Goal: Transaction & Acquisition: Purchase product/service

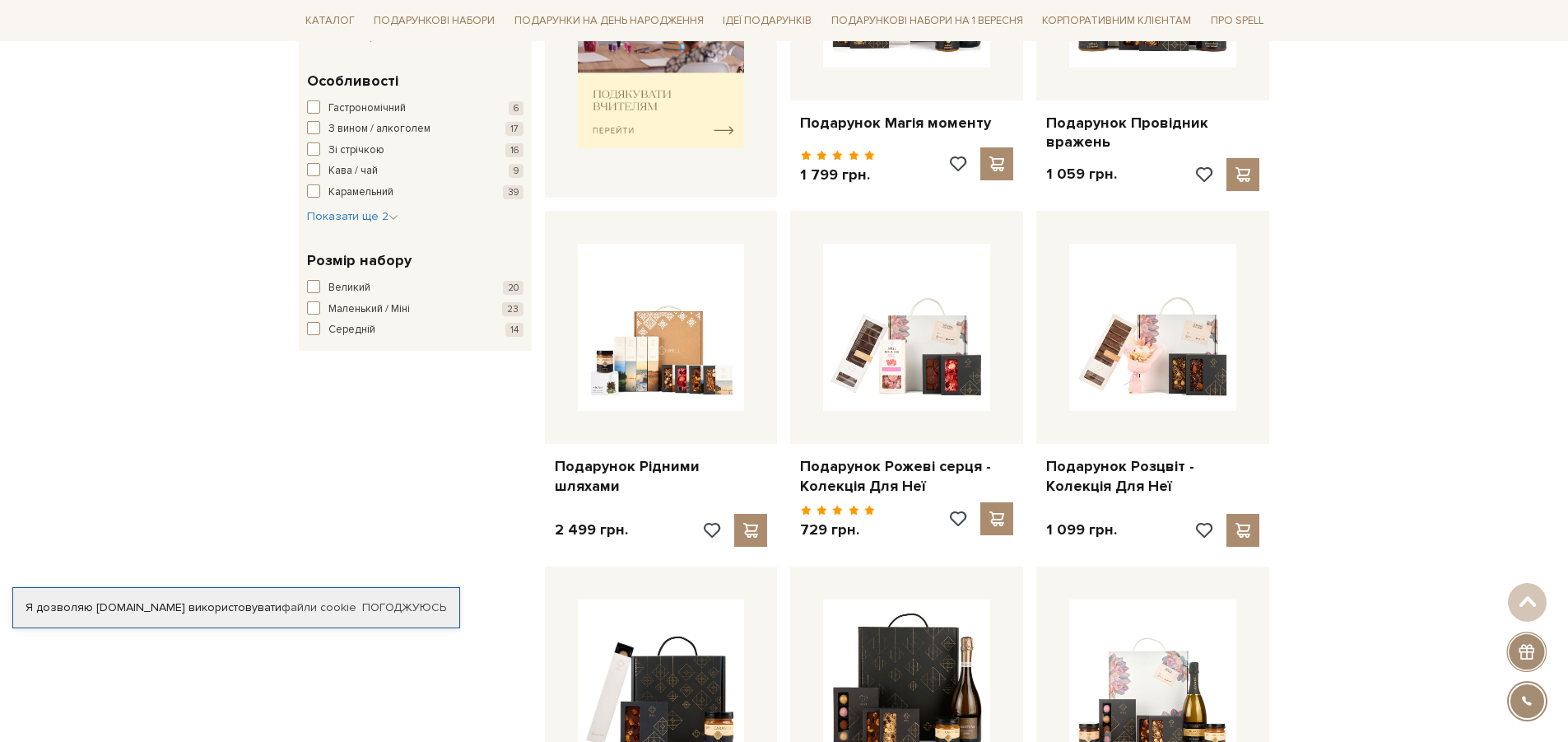
scroll to position [824, 0]
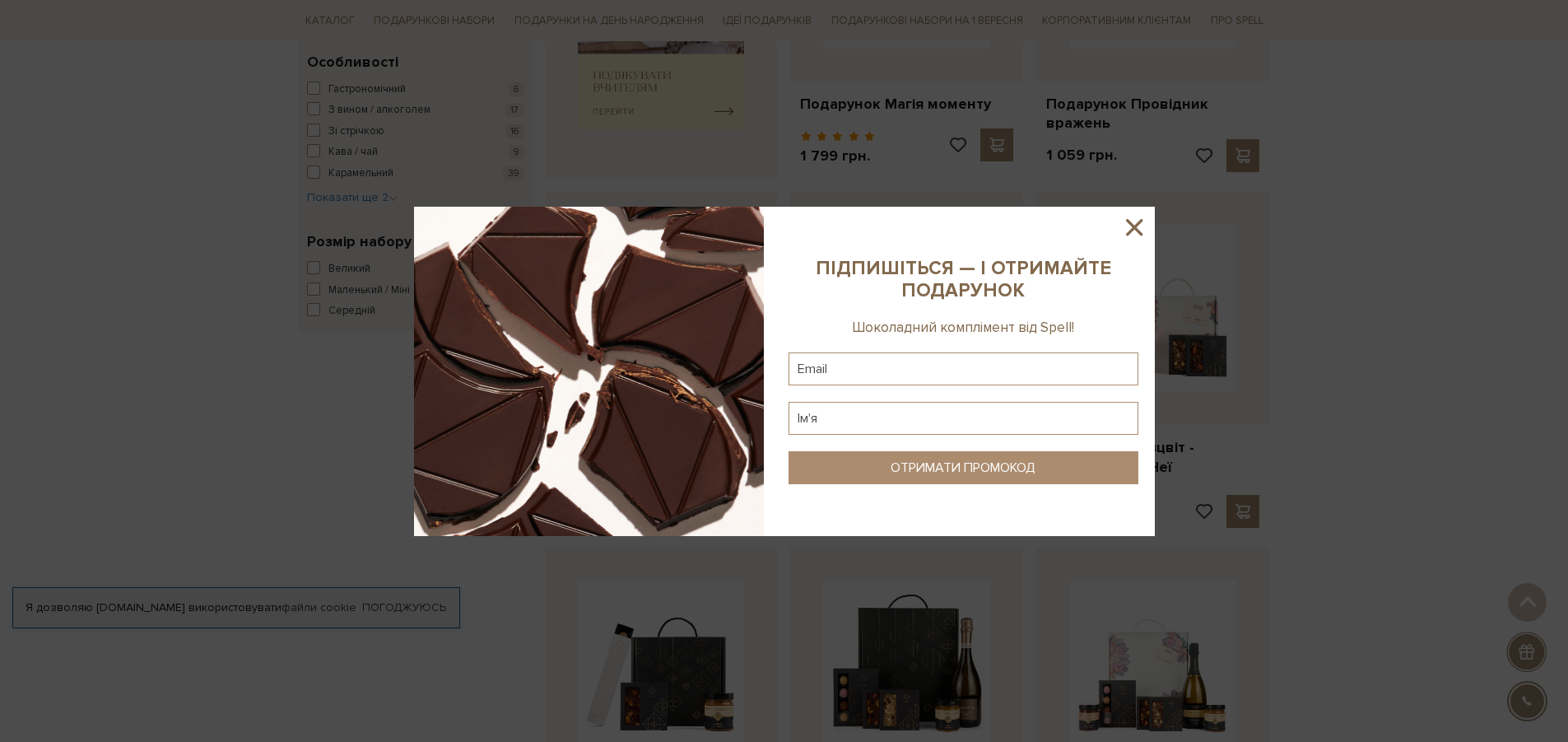
click at [1131, 227] on icon at bounding box center [1134, 227] width 28 height 28
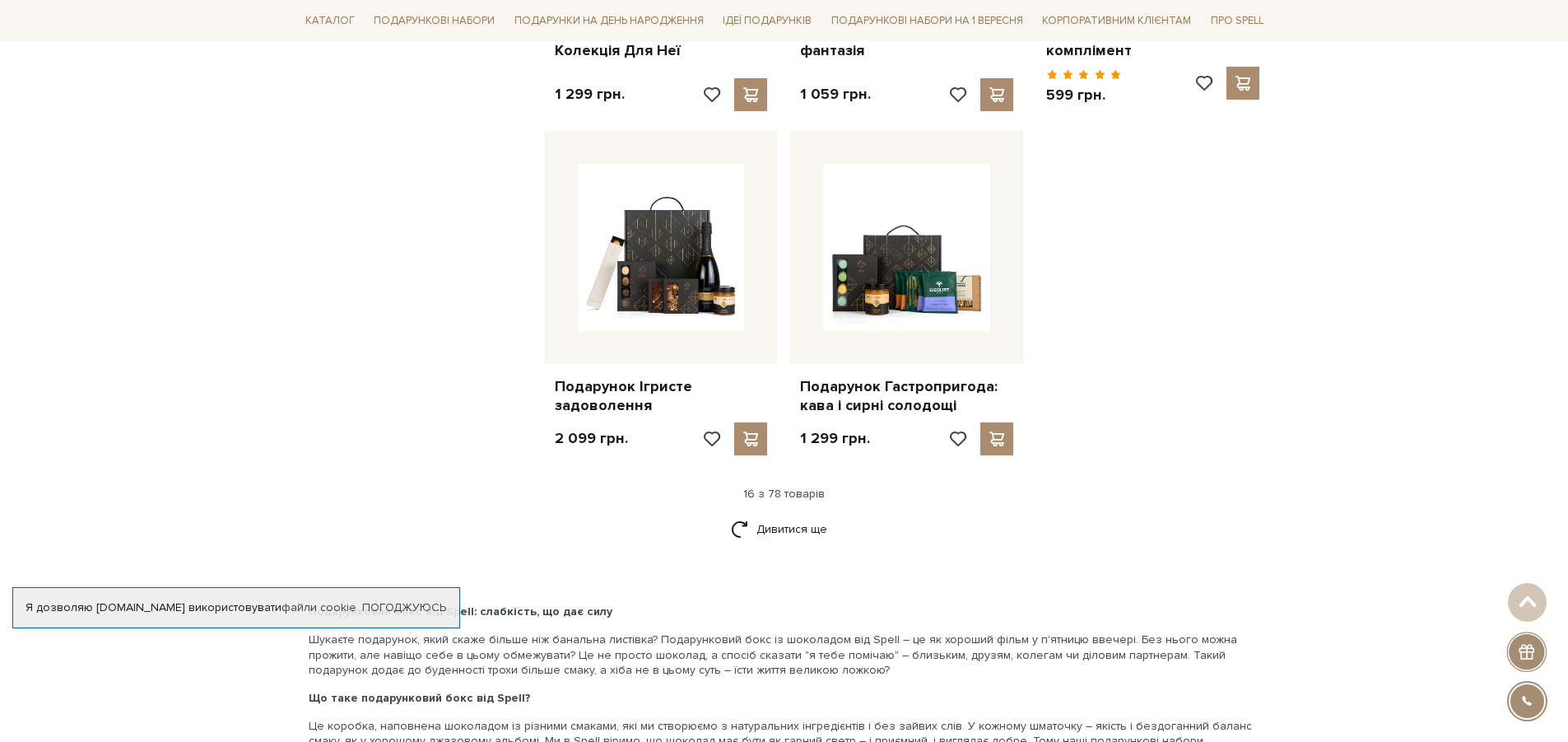
scroll to position [1976, 0]
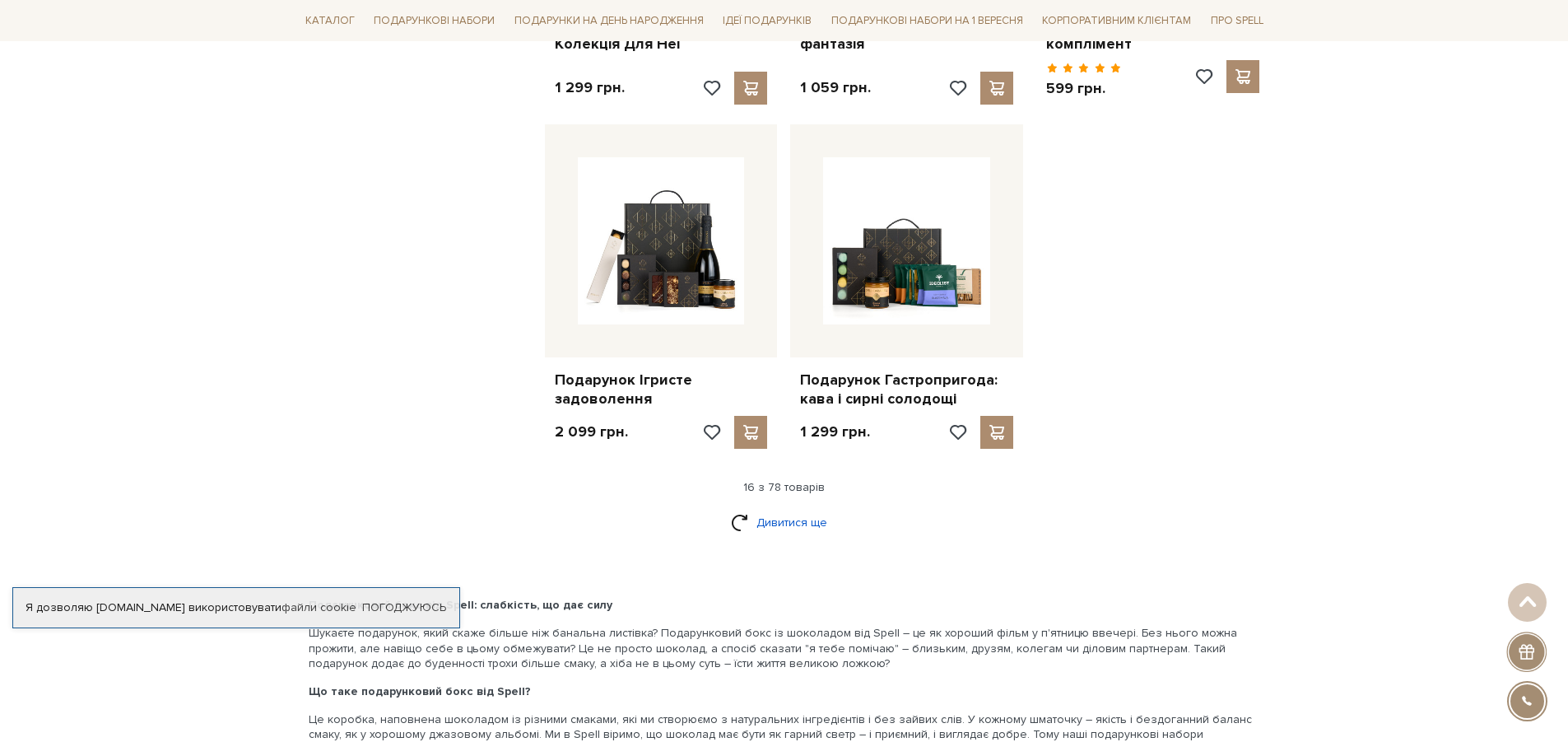
click at [776, 525] on link "Дивитися ще" at bounding box center [784, 522] width 107 height 29
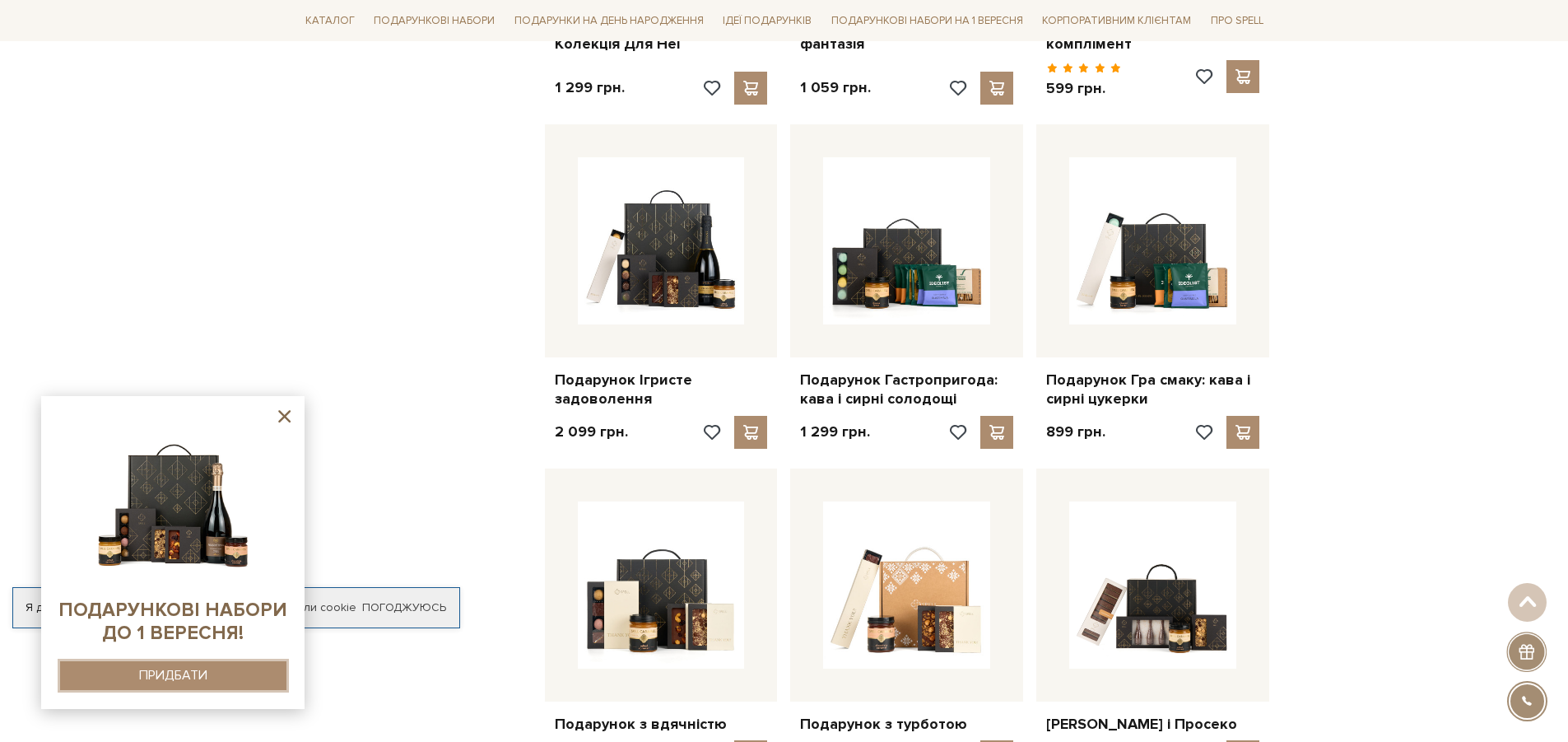
click at [206, 667] on div "ПРИДБАТИ" at bounding box center [173, 675] width 69 height 16
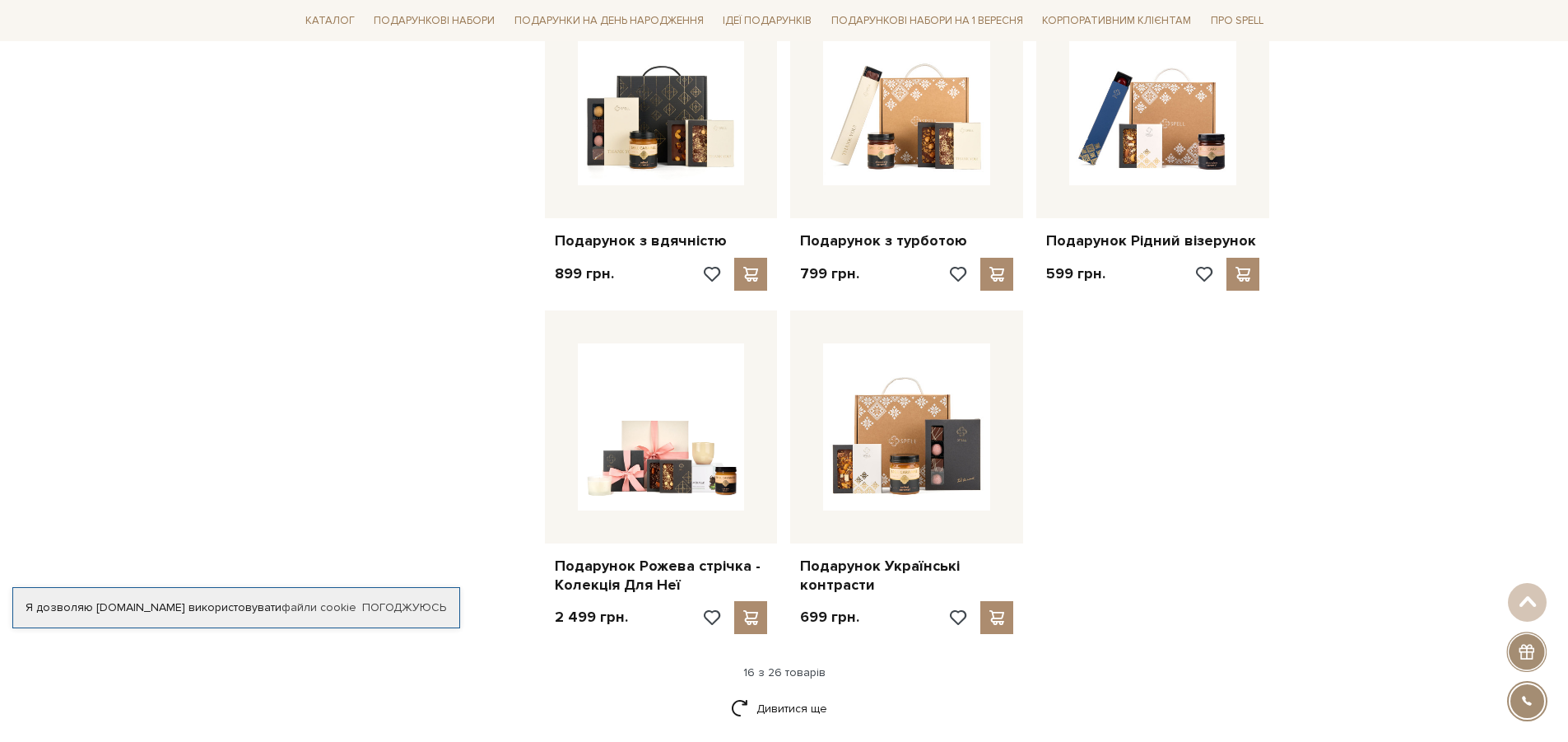
scroll to position [1893, 0]
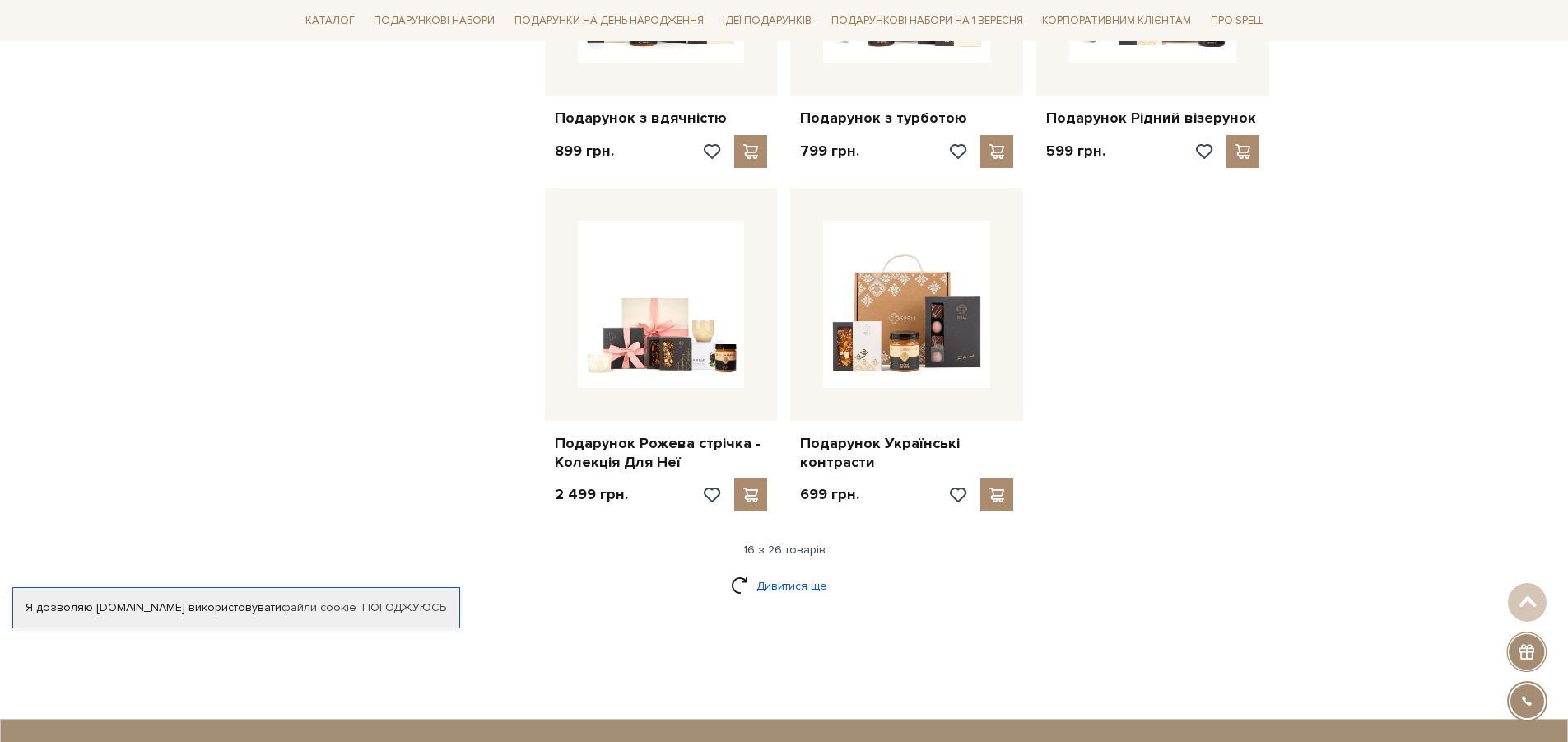
click at [784, 572] on link "Дивитися ще" at bounding box center [784, 586] width 107 height 29
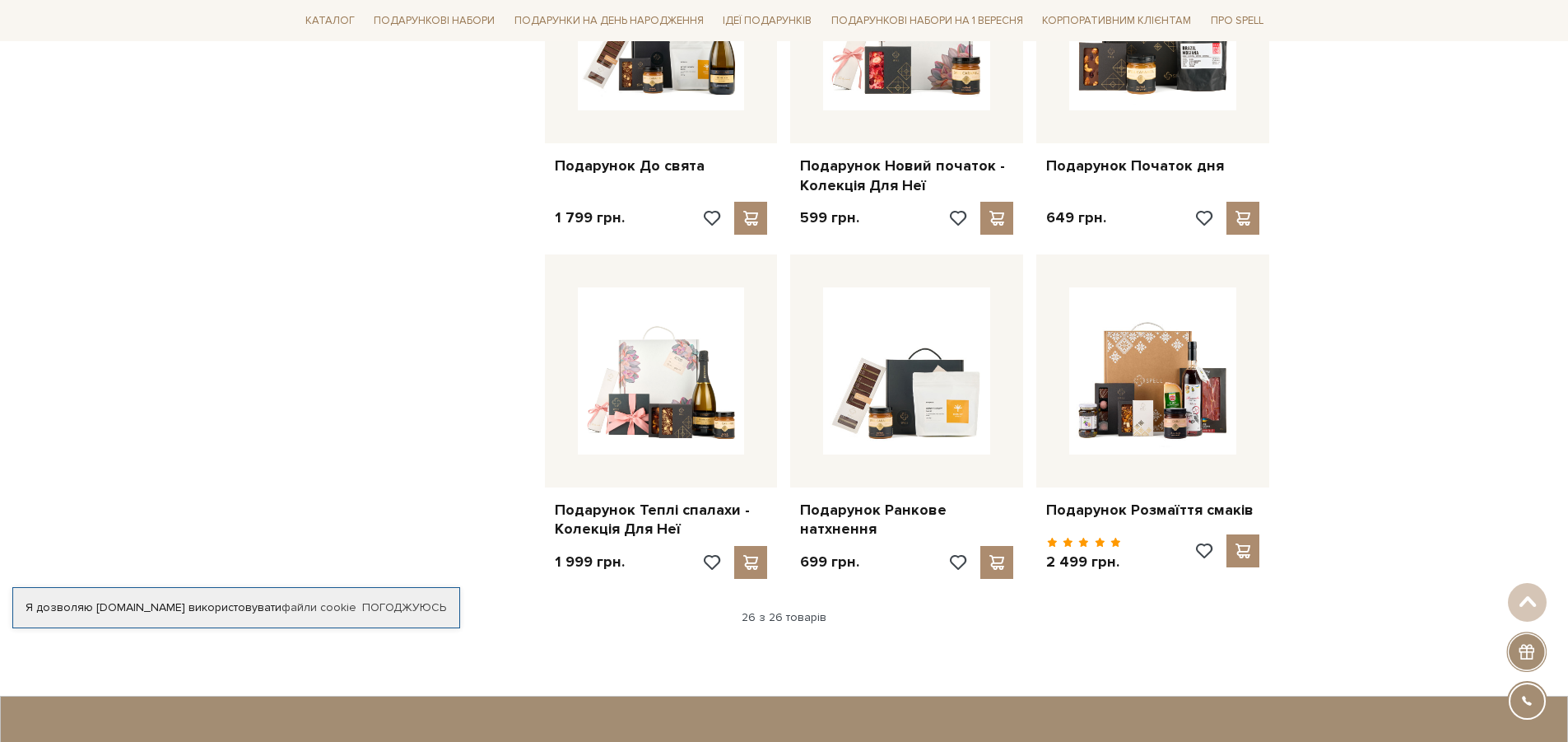
scroll to position [2881, 0]
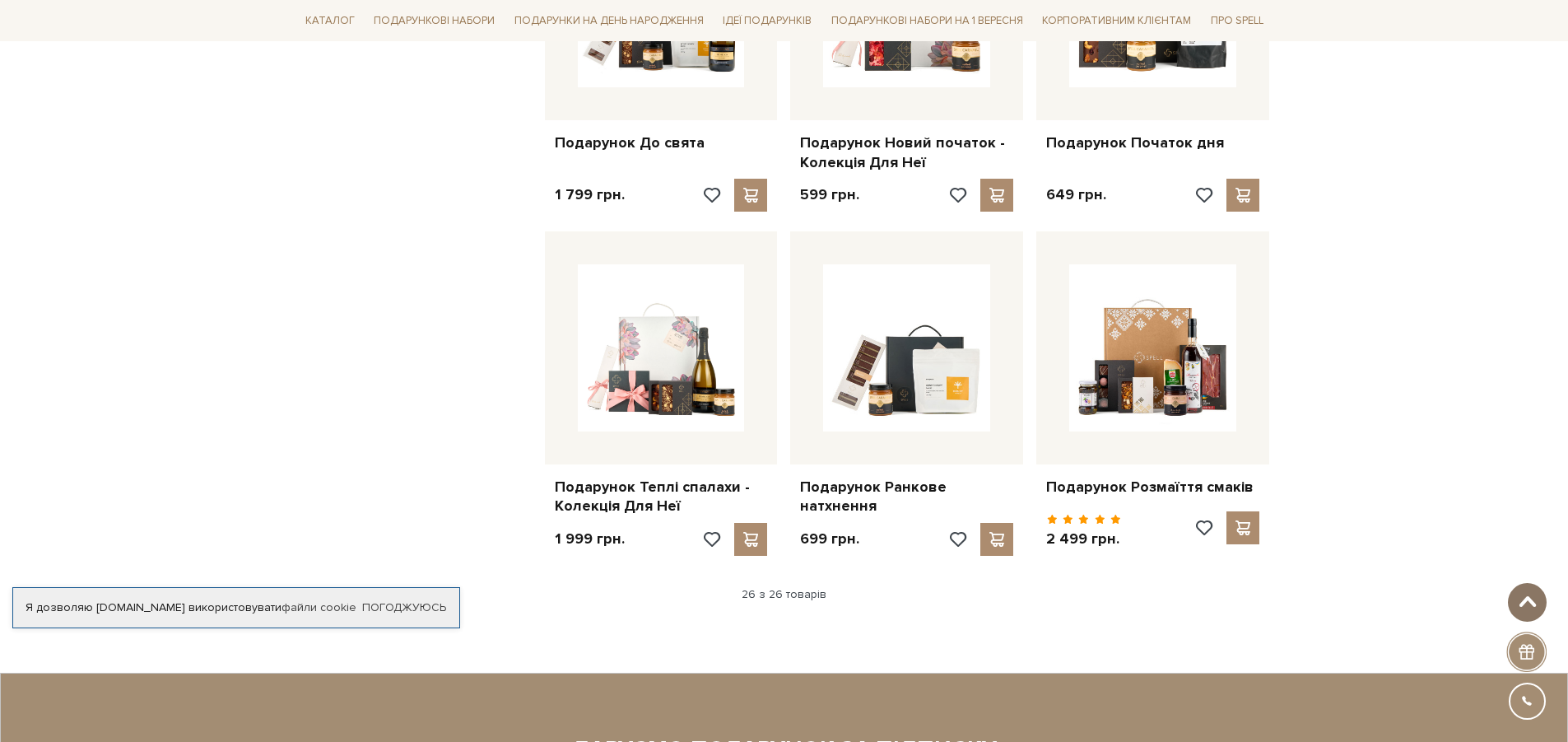
click at [1520, 611] on button at bounding box center [1526, 602] width 39 height 39
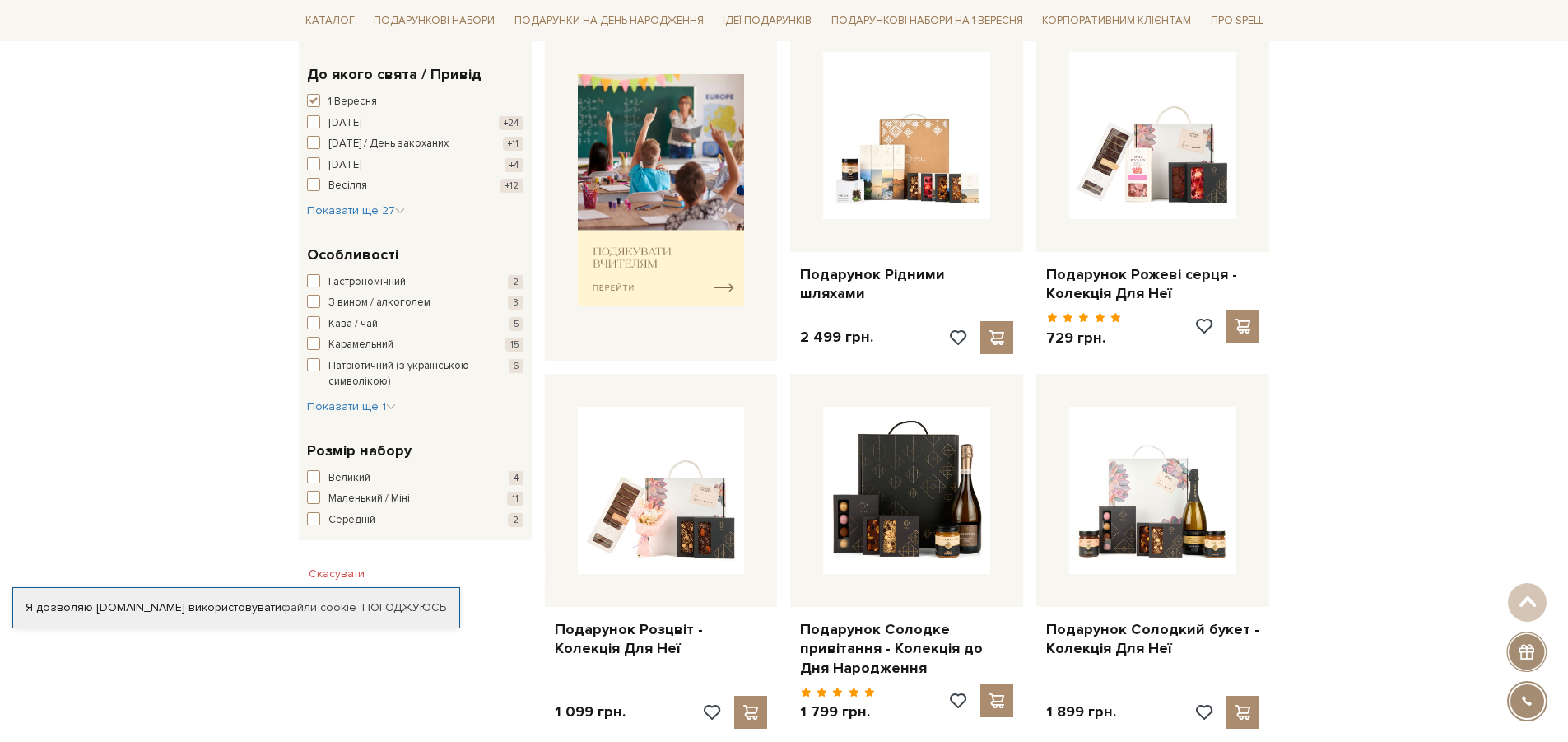
scroll to position [0, 0]
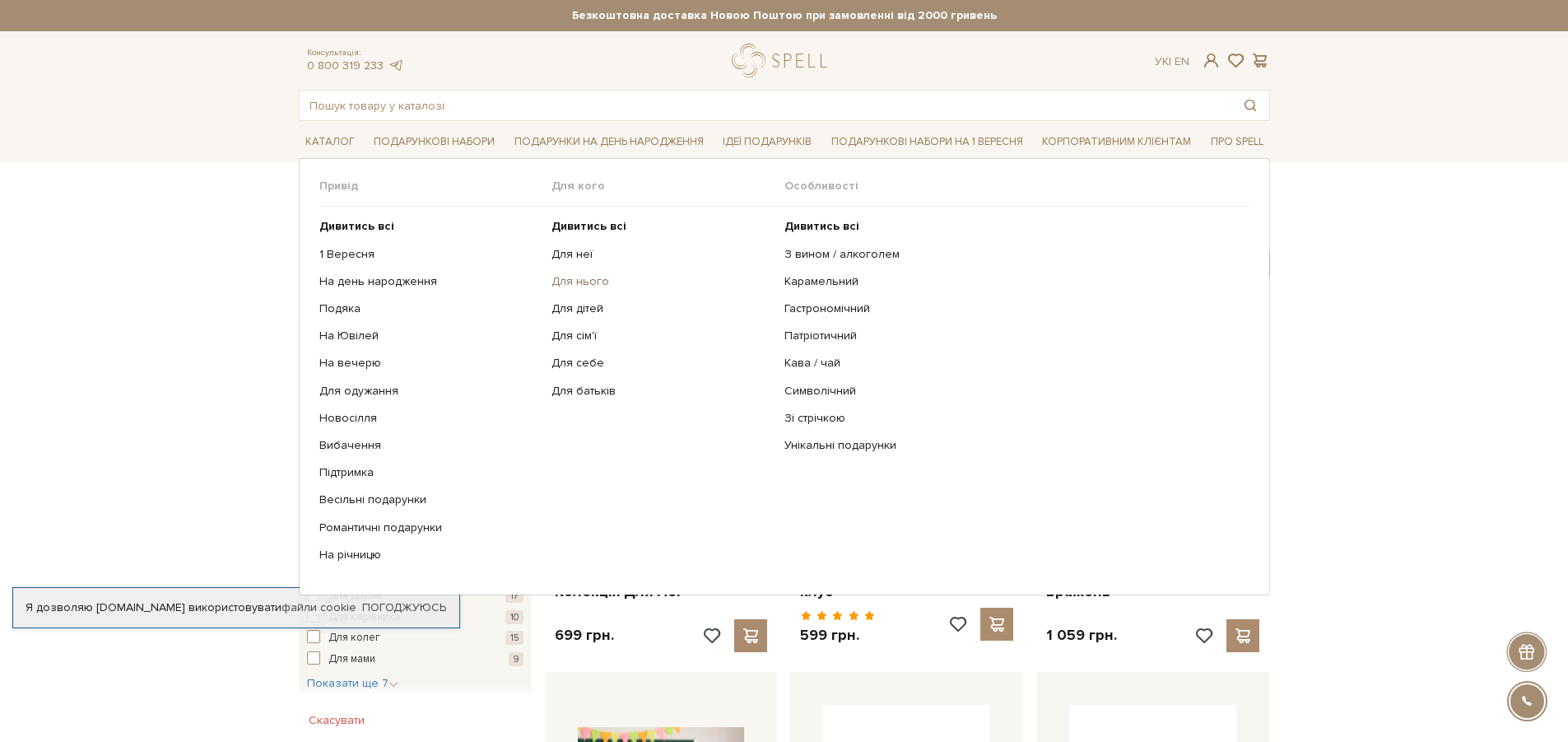
click at [574, 281] on link "Для нього" at bounding box center [662, 281] width 221 height 15
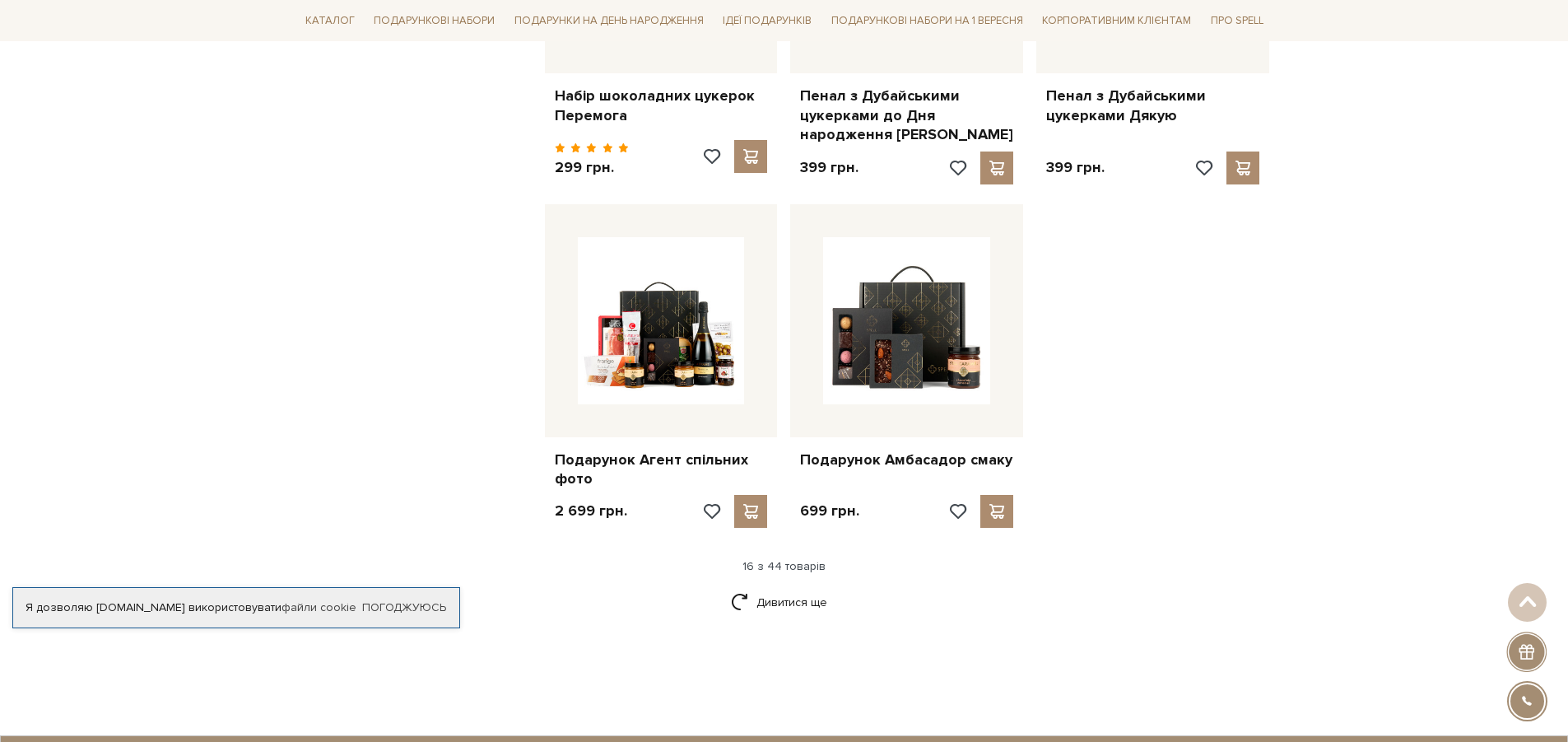
scroll to position [1976, 0]
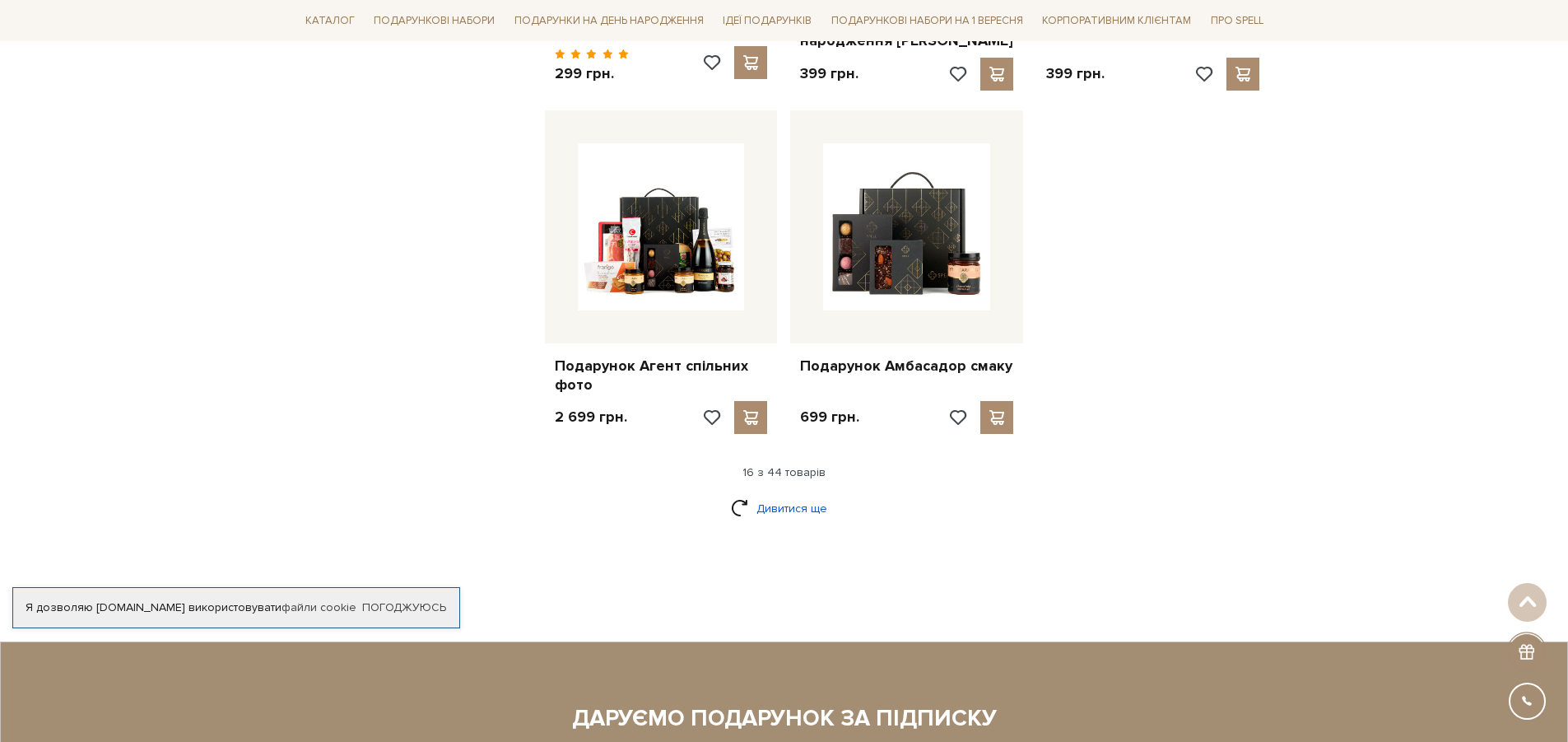
click at [807, 494] on link "Дивитися ще" at bounding box center [784, 508] width 107 height 29
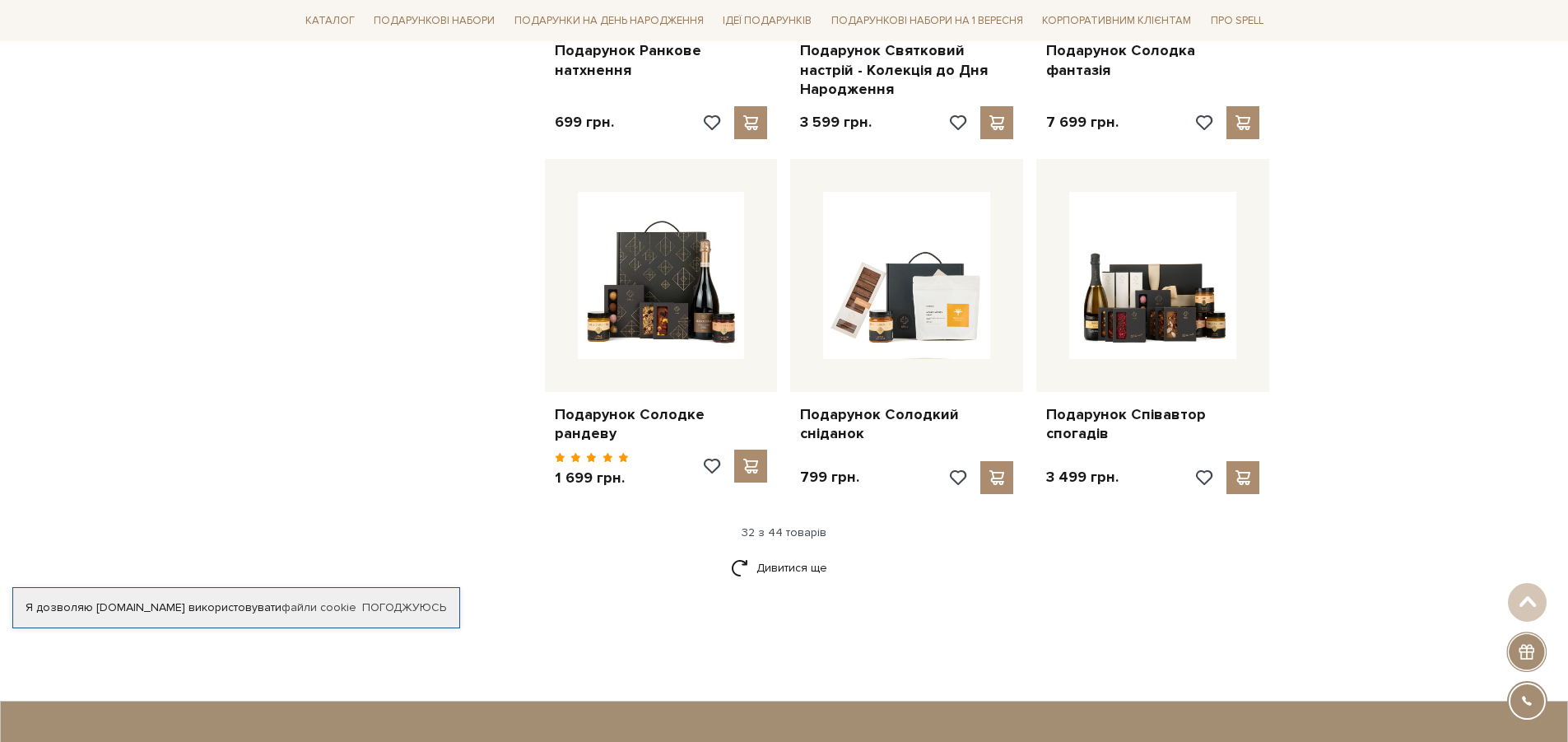
scroll to position [3704, 0]
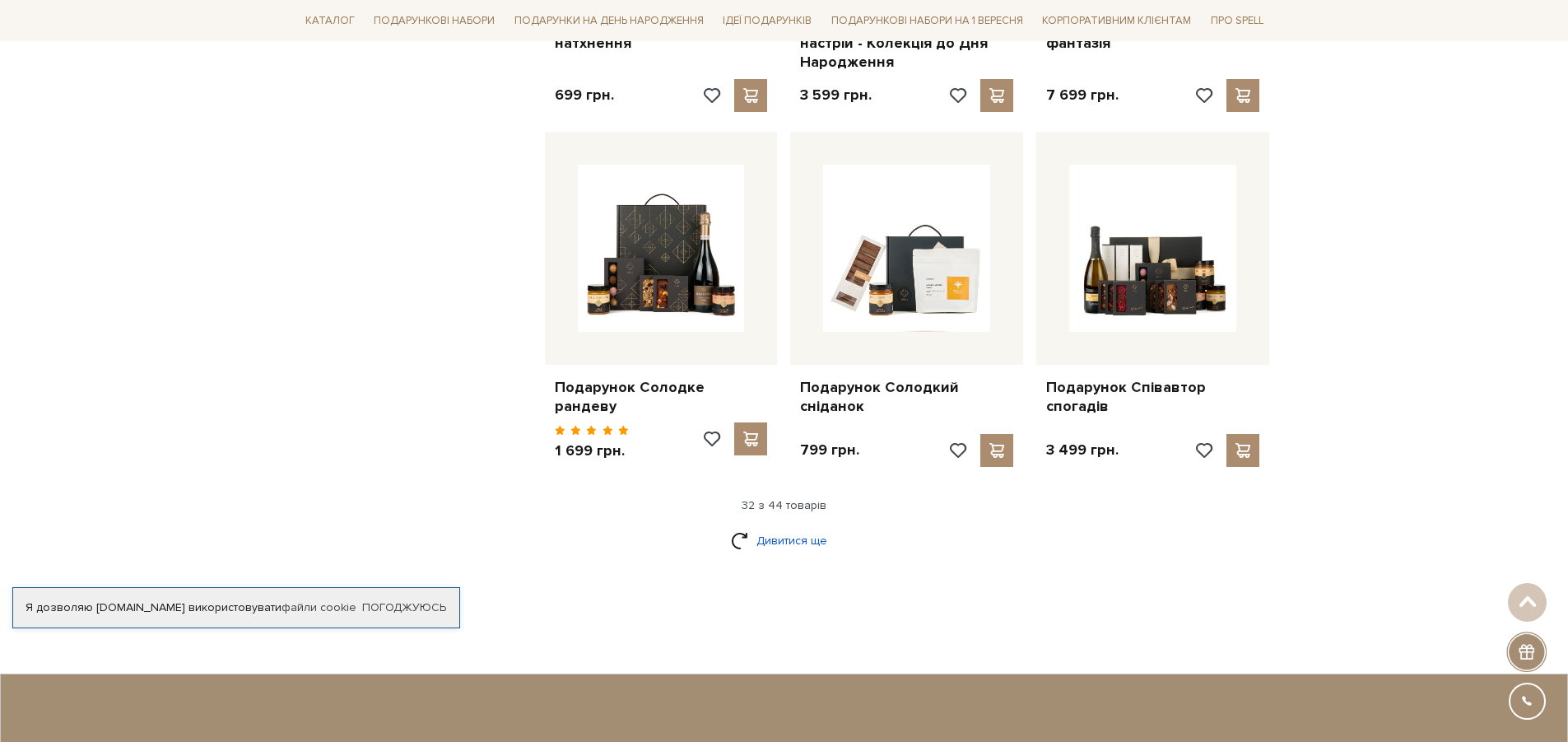
click at [792, 526] on link "Дивитися ще" at bounding box center [784, 540] width 107 height 29
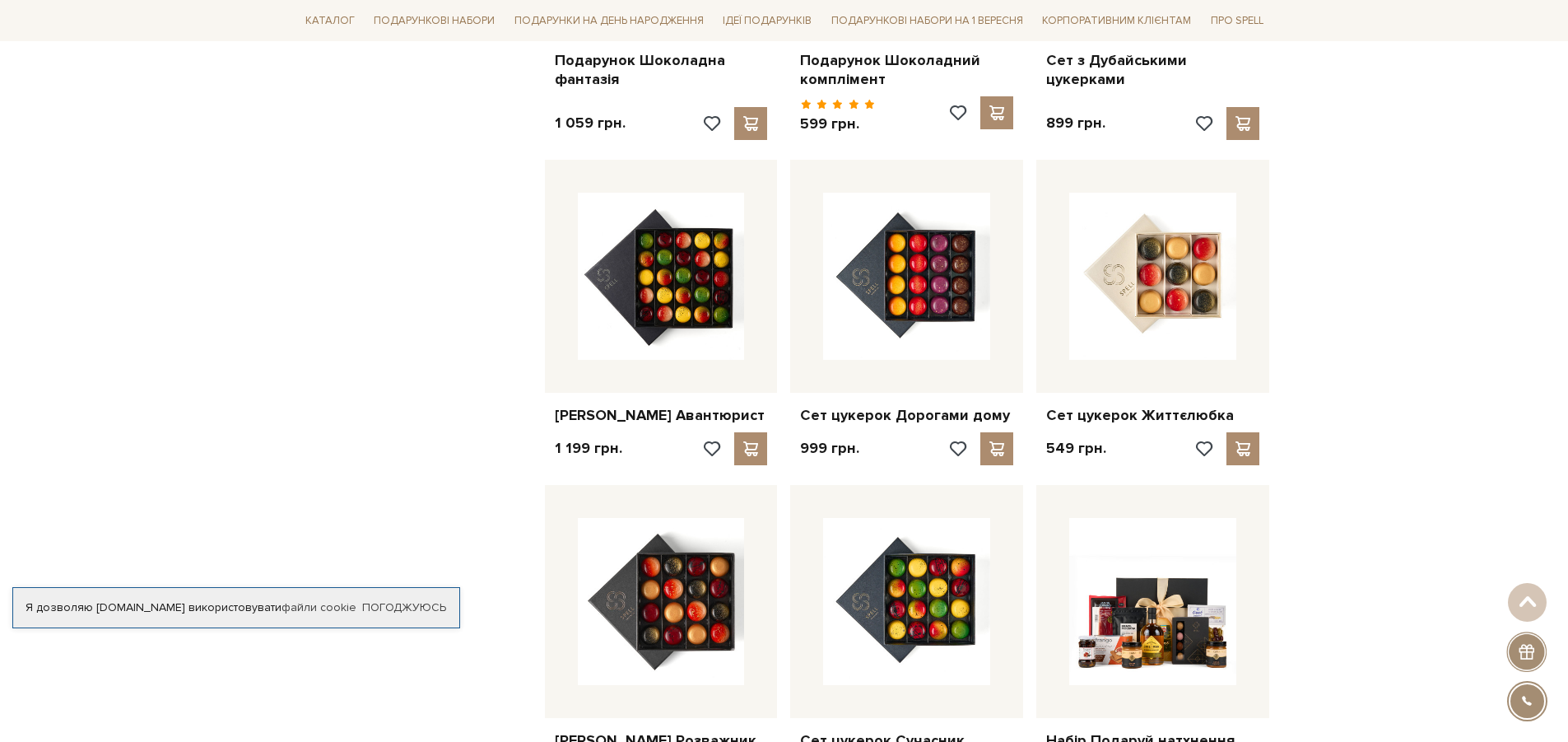
scroll to position [4692, 0]
